Goal: Task Accomplishment & Management: Manage account settings

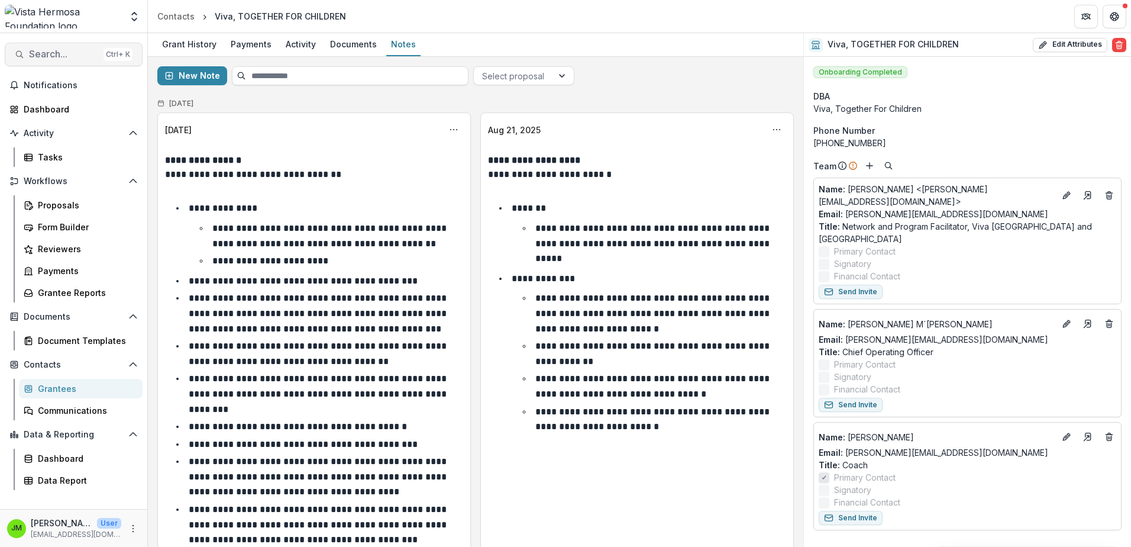
click at [83, 53] on span "Search..." at bounding box center [64, 54] width 70 height 11
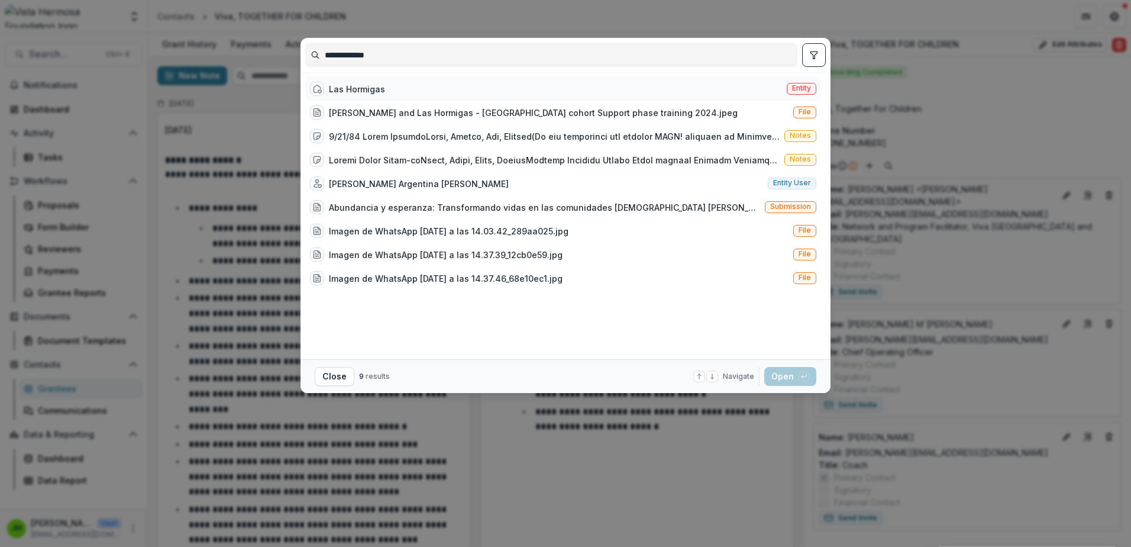
type input "**********"
click at [372, 87] on div "Las Hormigas" at bounding box center [357, 89] width 56 height 12
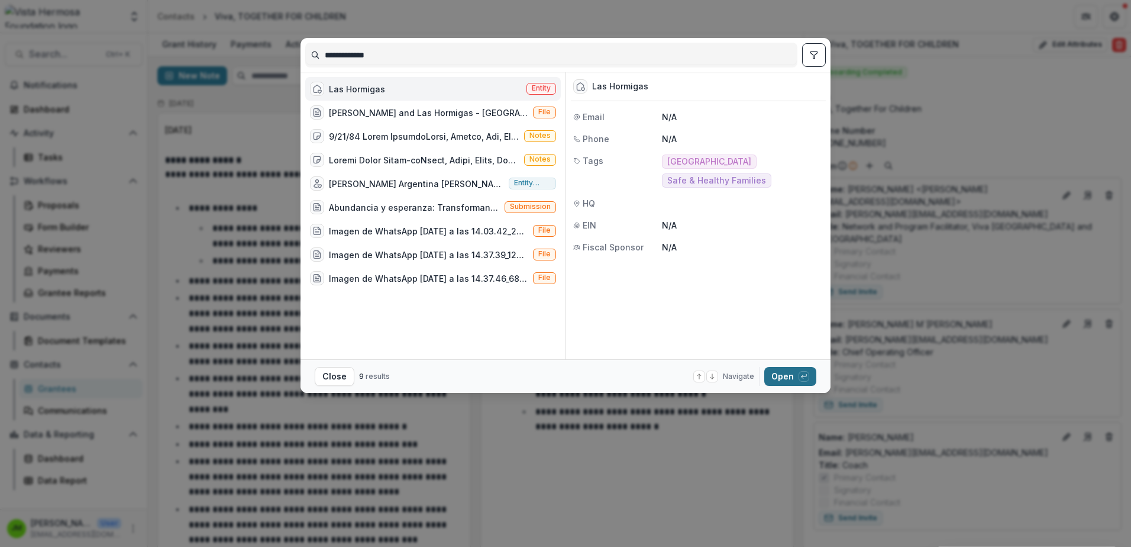
click at [782, 371] on button "Open with enter key" at bounding box center [790, 376] width 52 height 19
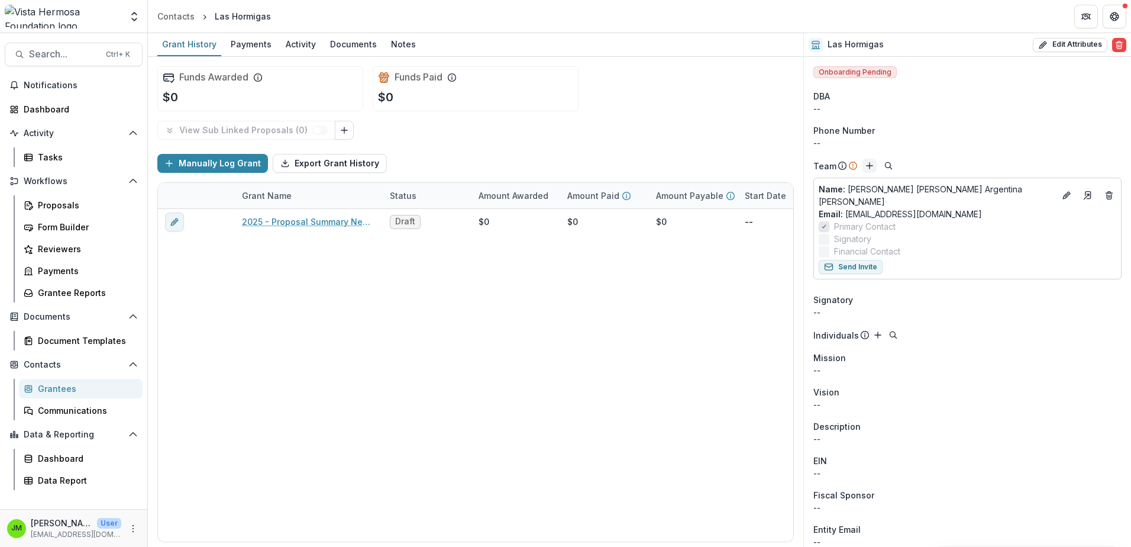
click at [867, 167] on icon "Add" at bounding box center [869, 165] width 9 height 9
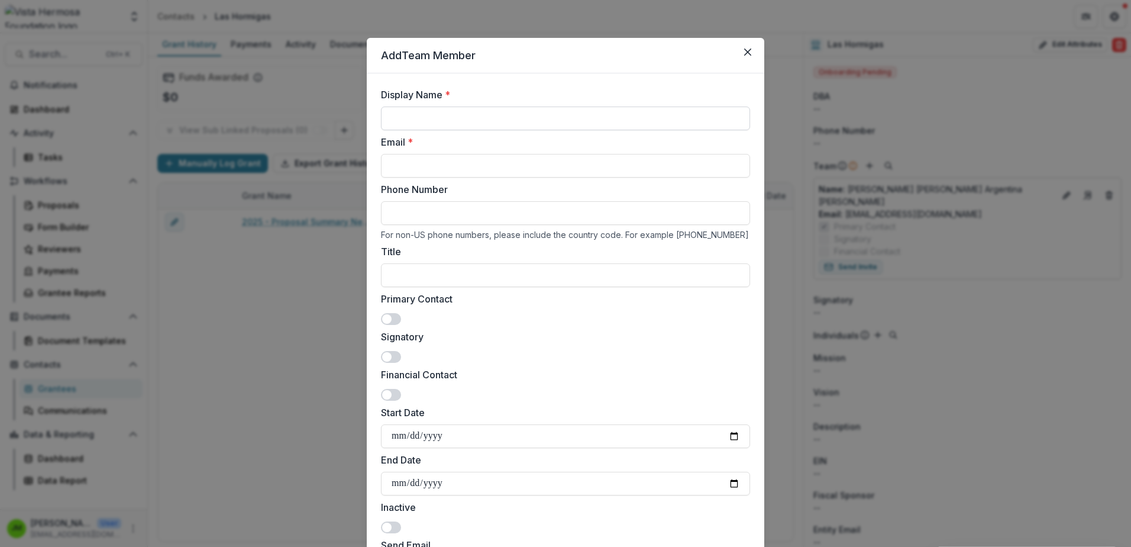
click at [418, 117] on input "Display Name *" at bounding box center [565, 119] width 369 height 24
type input "***"
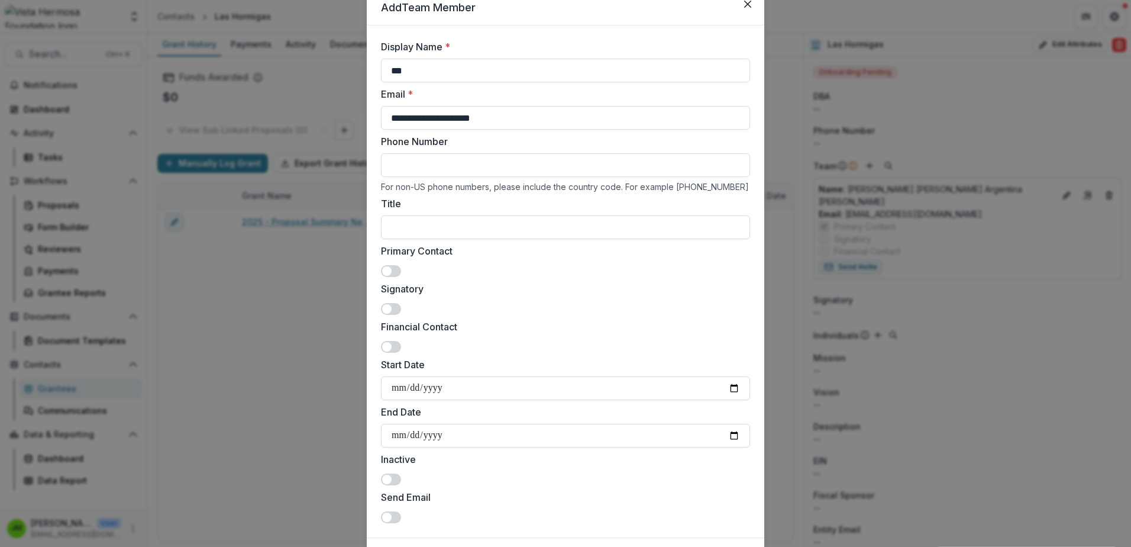
scroll to position [59, 0]
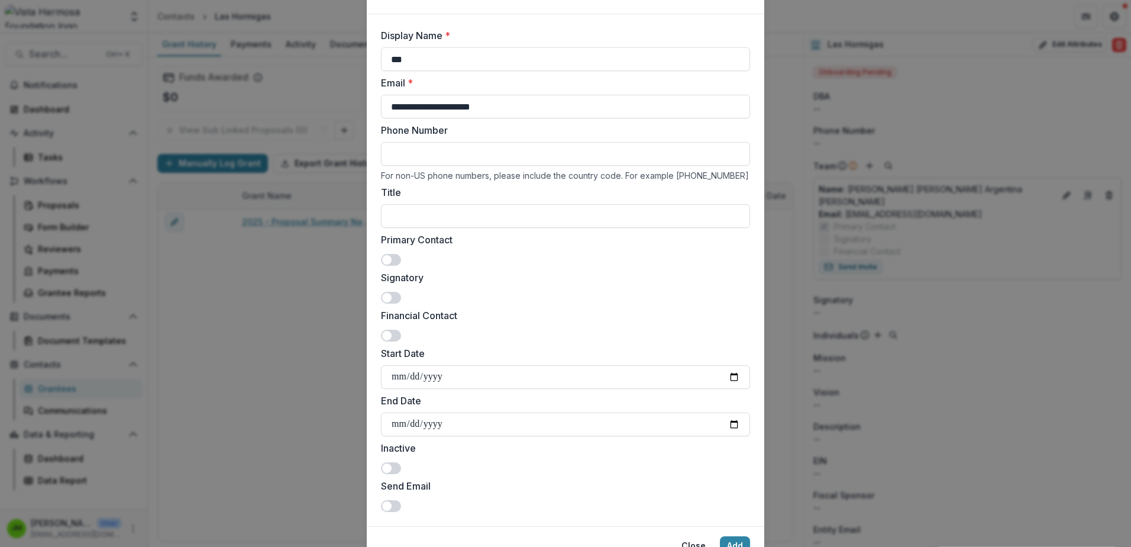
type input "**********"
click at [393, 262] on span at bounding box center [391, 260] width 20 height 12
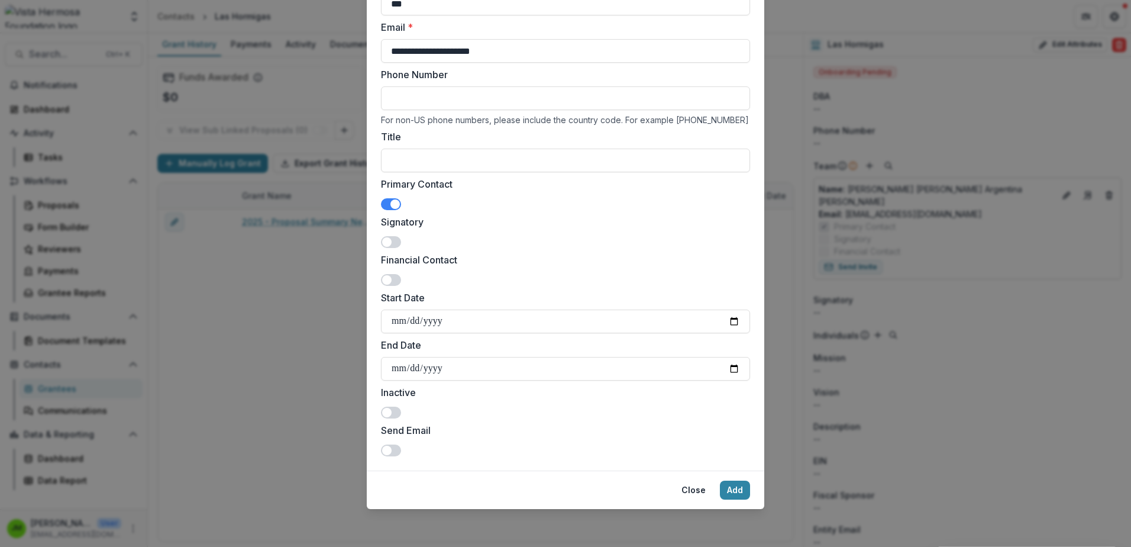
click at [399, 446] on div "Send Email" at bounding box center [565, 439] width 369 height 33
click at [386, 450] on span at bounding box center [386, 450] width 9 height 9
click at [736, 492] on button "Add" at bounding box center [735, 489] width 30 height 19
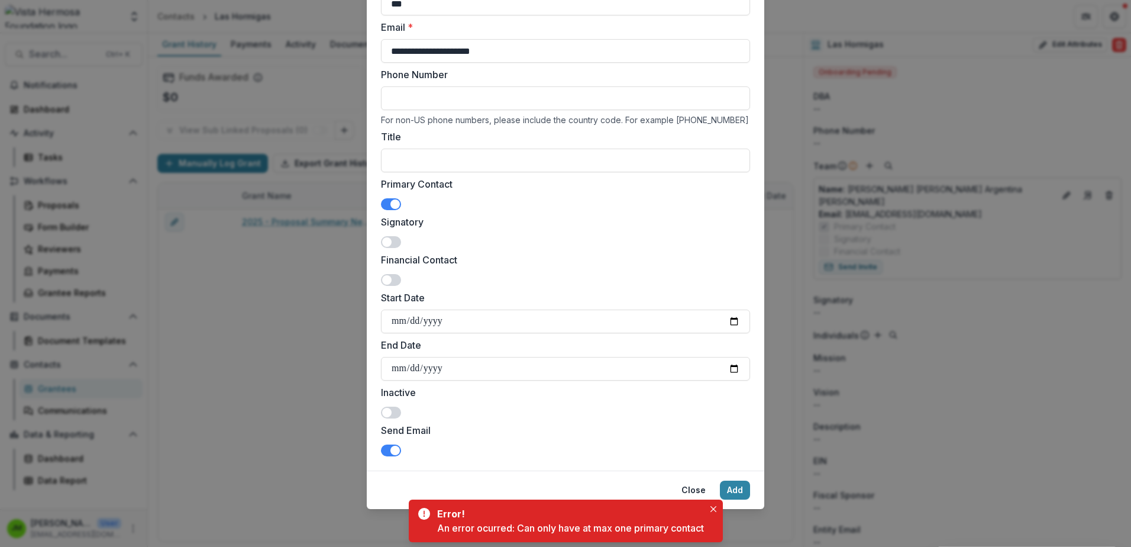
click at [385, 202] on span at bounding box center [391, 204] width 20 height 12
click at [744, 489] on button "Add" at bounding box center [735, 489] width 30 height 19
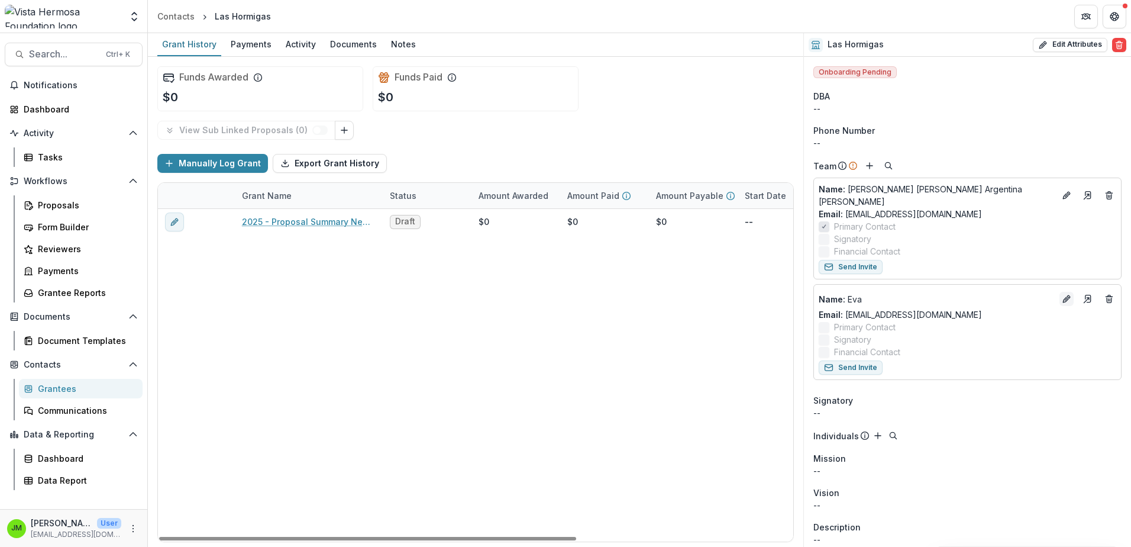
click at [1065, 294] on icon "Edit" at bounding box center [1066, 298] width 9 height 9
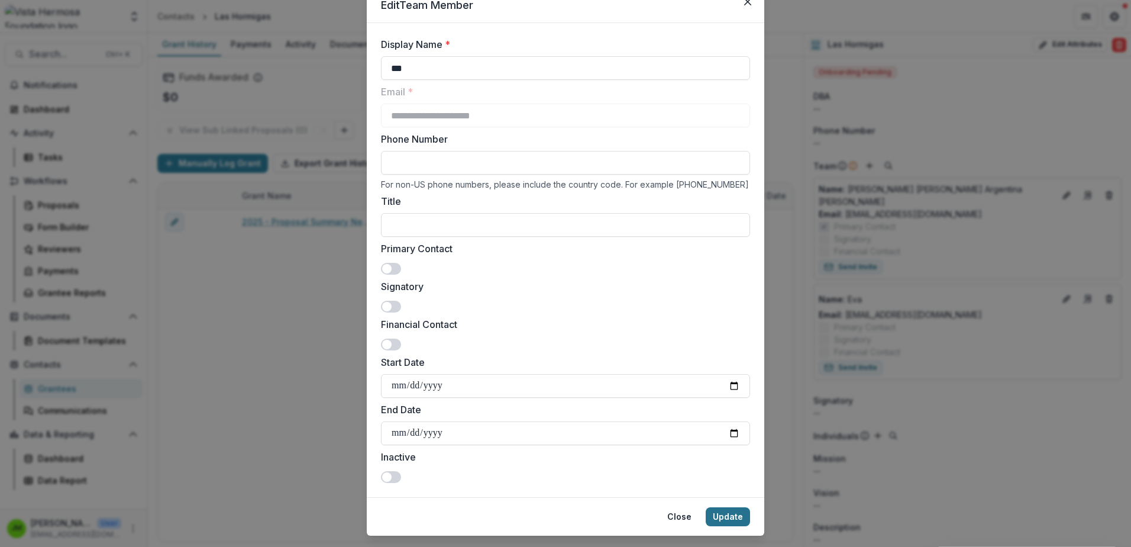
scroll to position [77, 0]
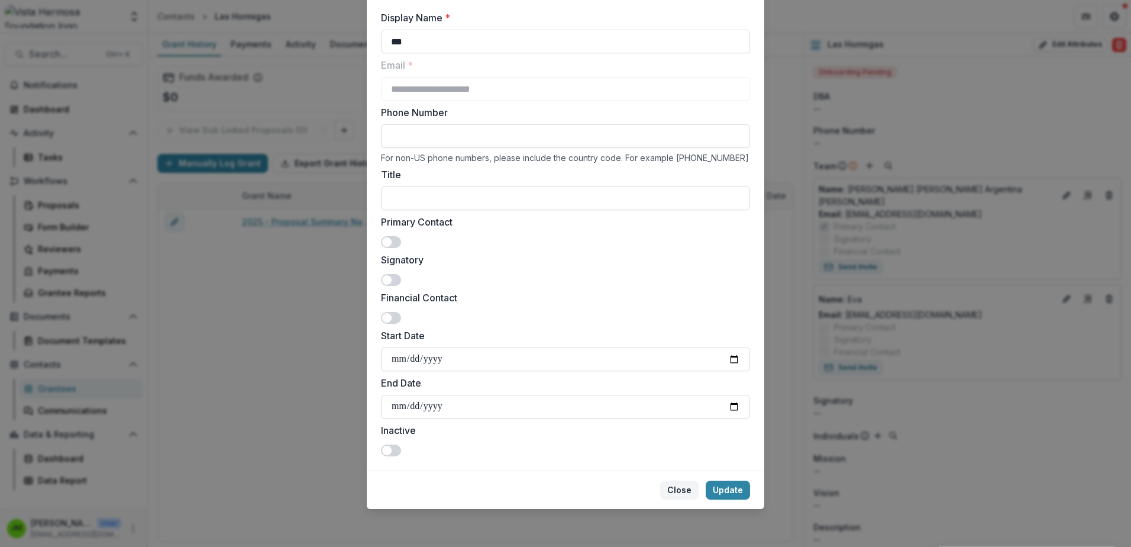
click at [673, 490] on button "Close" at bounding box center [679, 489] width 38 height 19
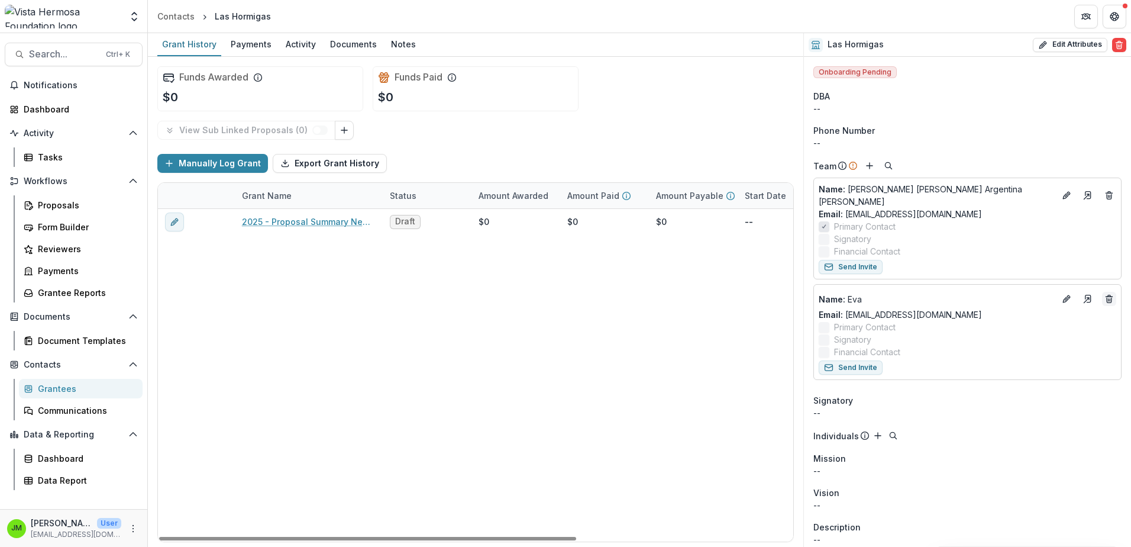
click at [1108, 295] on icon "Deletes" at bounding box center [1109, 296] width 2 height 2
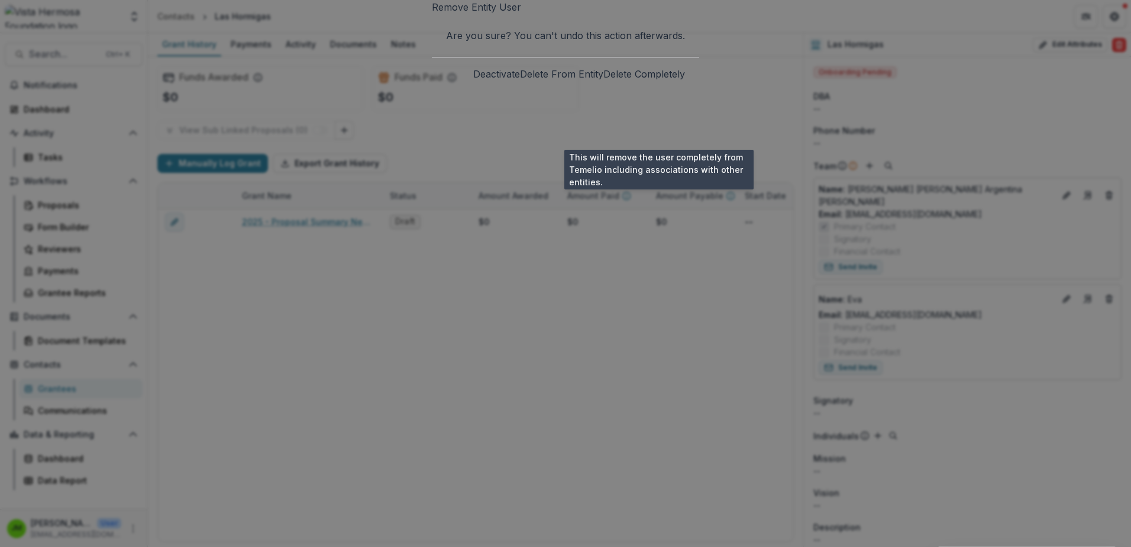
click at [648, 81] on button "Delete Completely" at bounding box center [645, 74] width 82 height 14
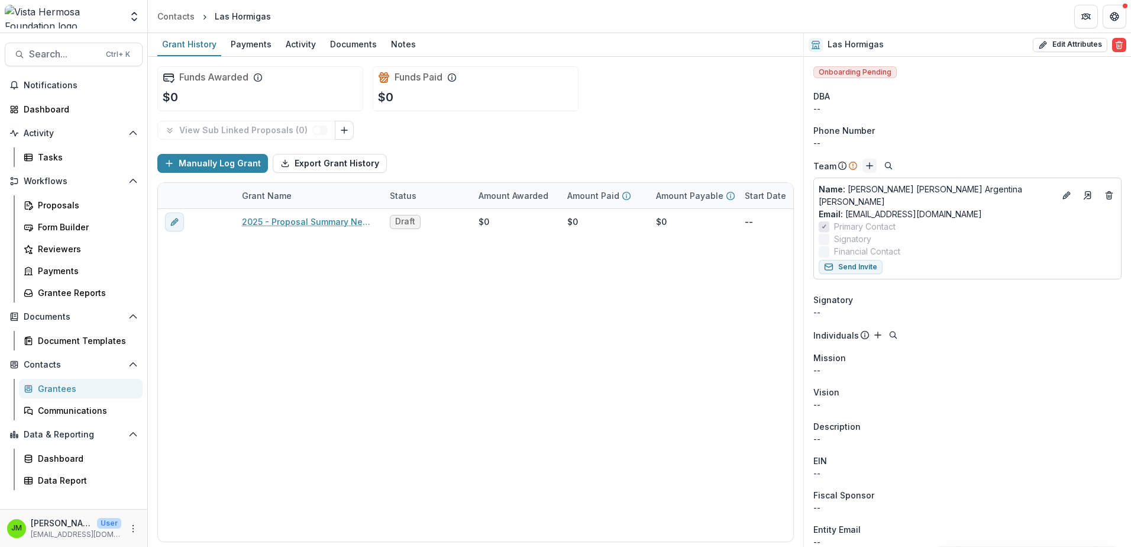
click at [869, 167] on icon "Add" at bounding box center [869, 165] width 9 height 9
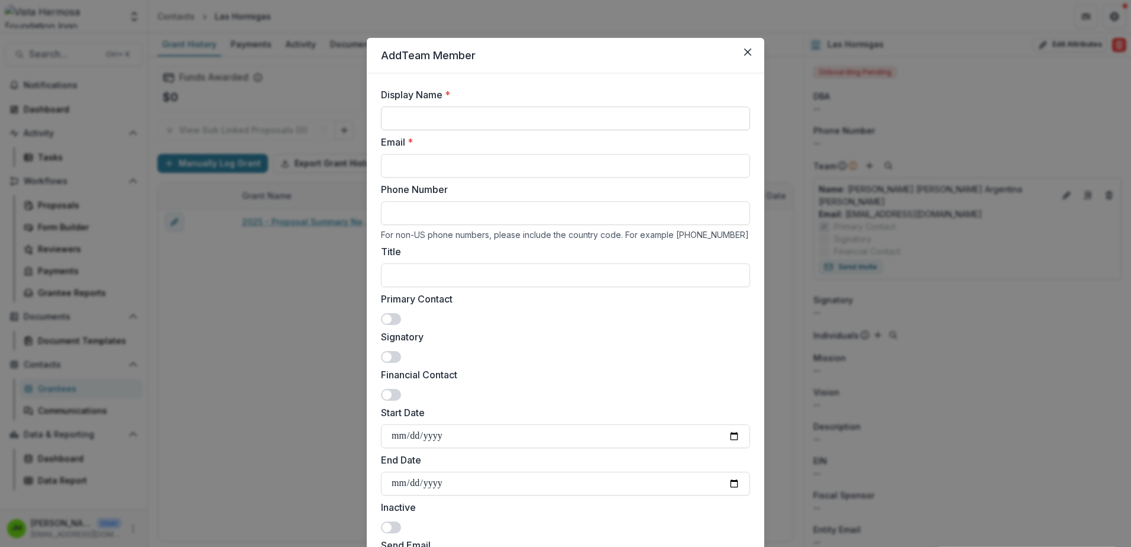
click at [507, 118] on input "Display Name *" at bounding box center [565, 119] width 369 height 24
type input "***"
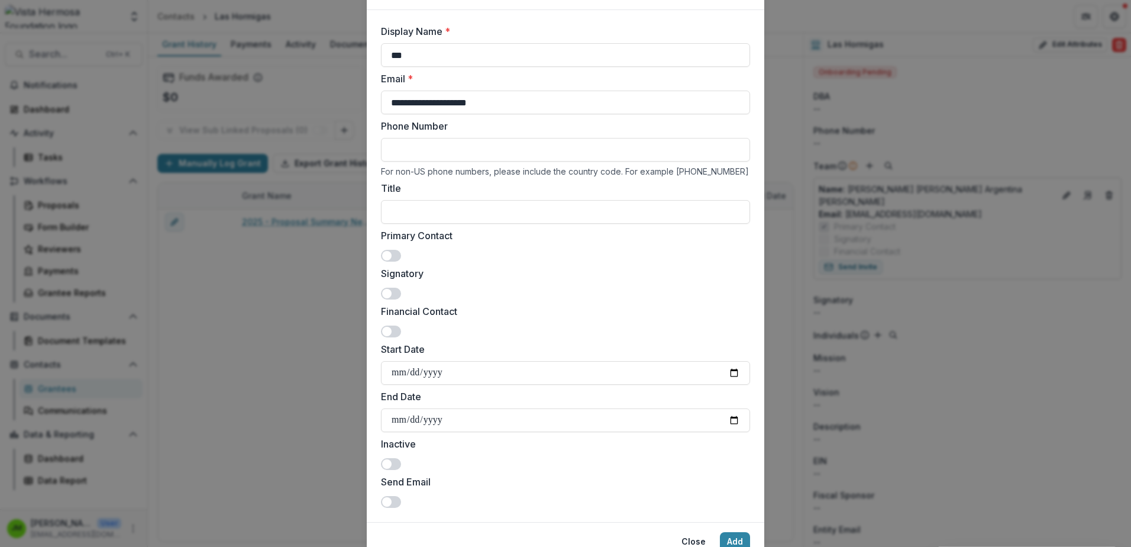
scroll to position [115, 0]
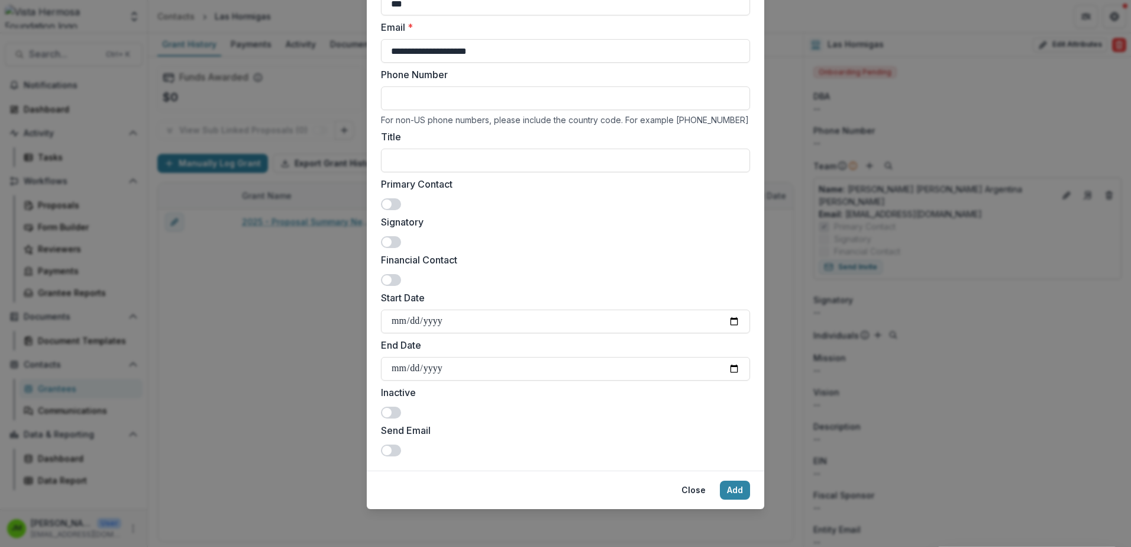
type input "**********"
click at [391, 446] on span at bounding box center [391, 450] width 20 height 12
click at [742, 489] on button "Add" at bounding box center [735, 489] width 30 height 19
